Goal: Task Accomplishment & Management: Manage account settings

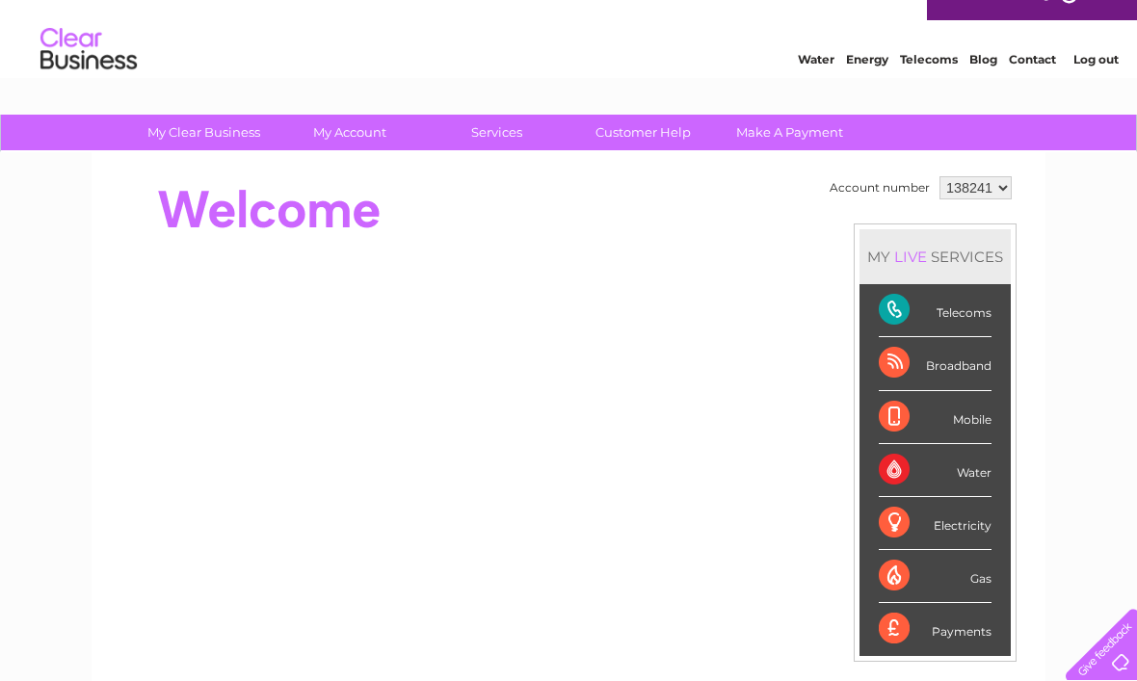
scroll to position [29, 0]
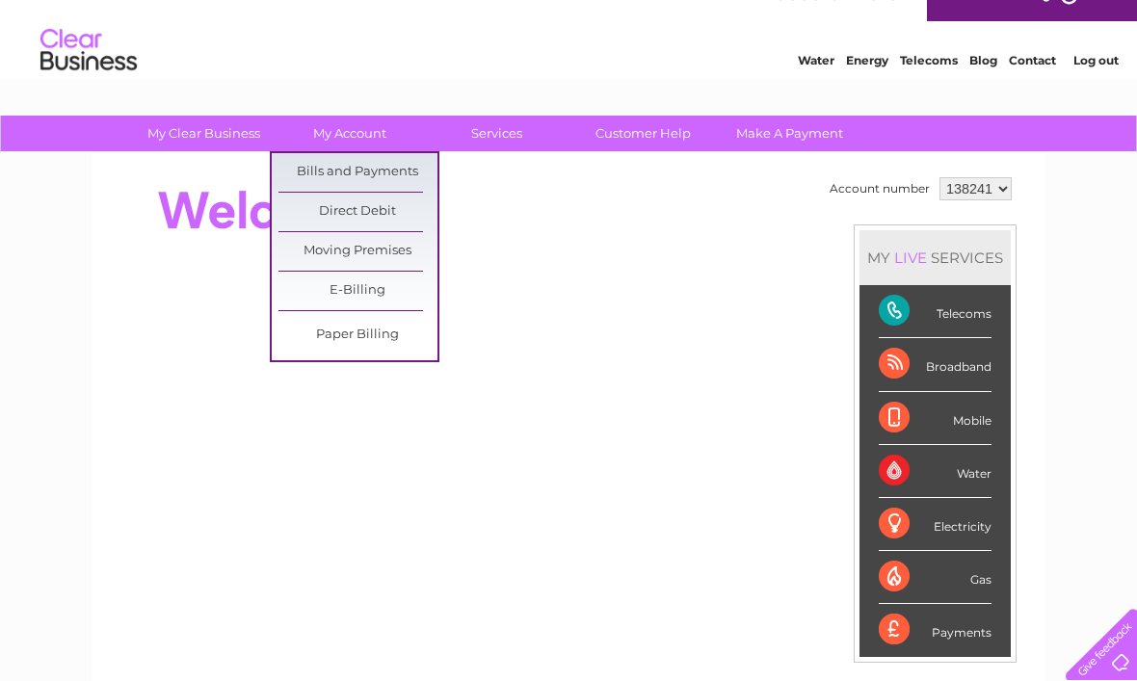
click at [387, 167] on link "Bills and Payments" at bounding box center [357, 172] width 159 height 39
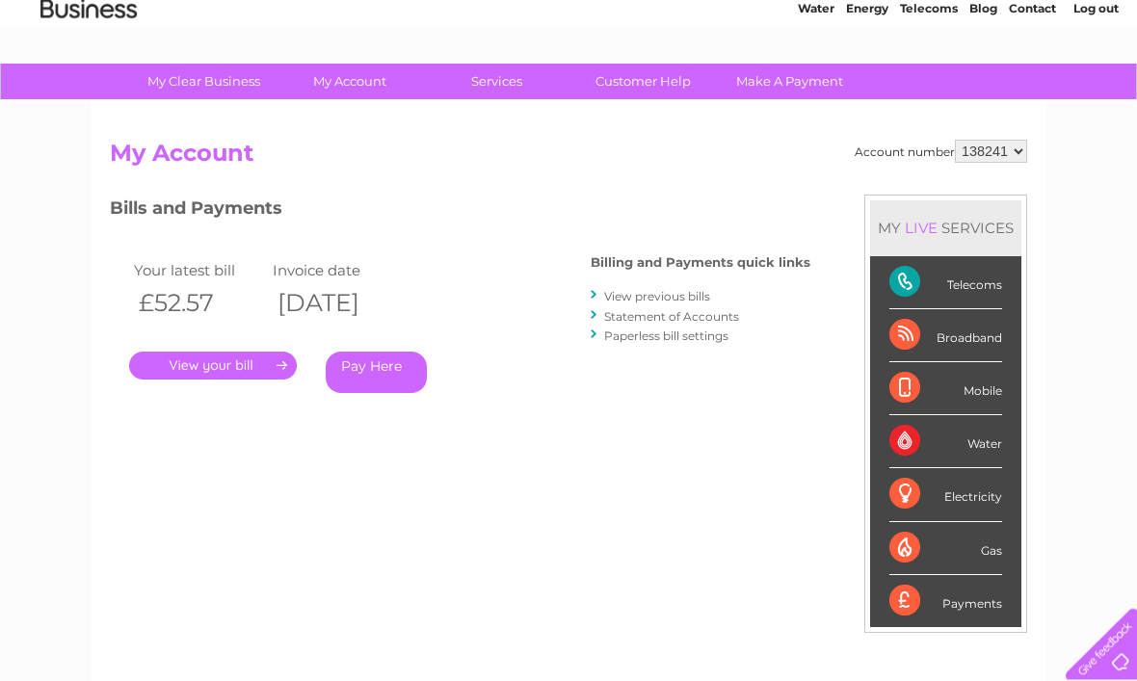
scroll to position [81, 0]
click at [710, 292] on link "View previous bills" at bounding box center [657, 296] width 106 height 14
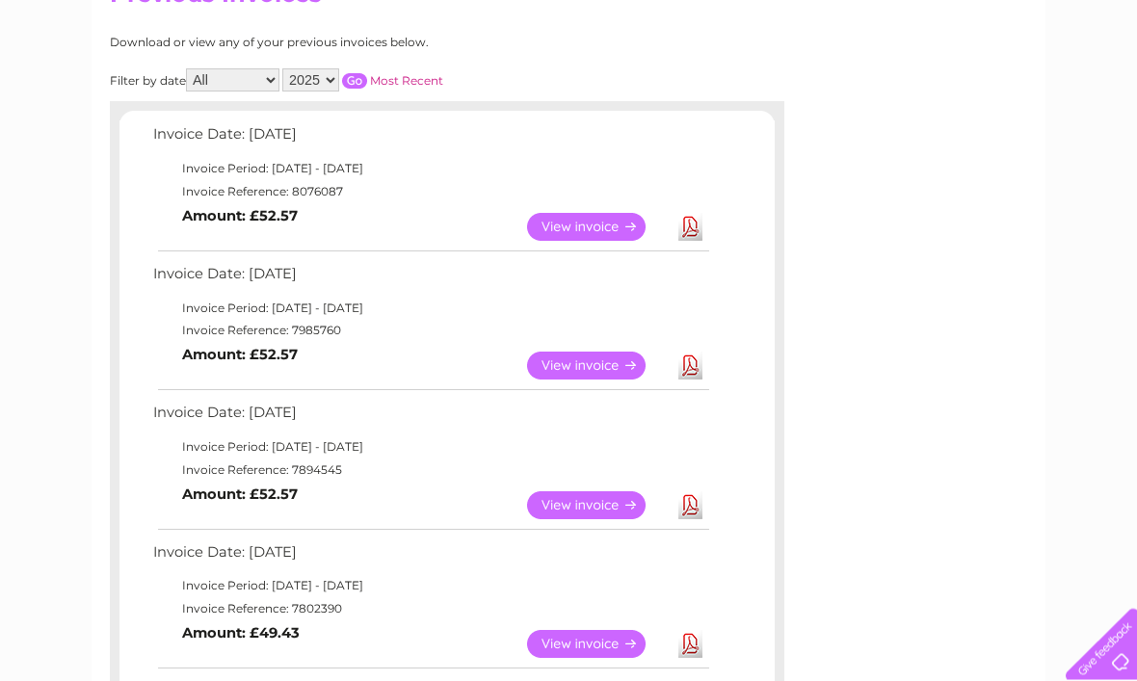
scroll to position [243, 0]
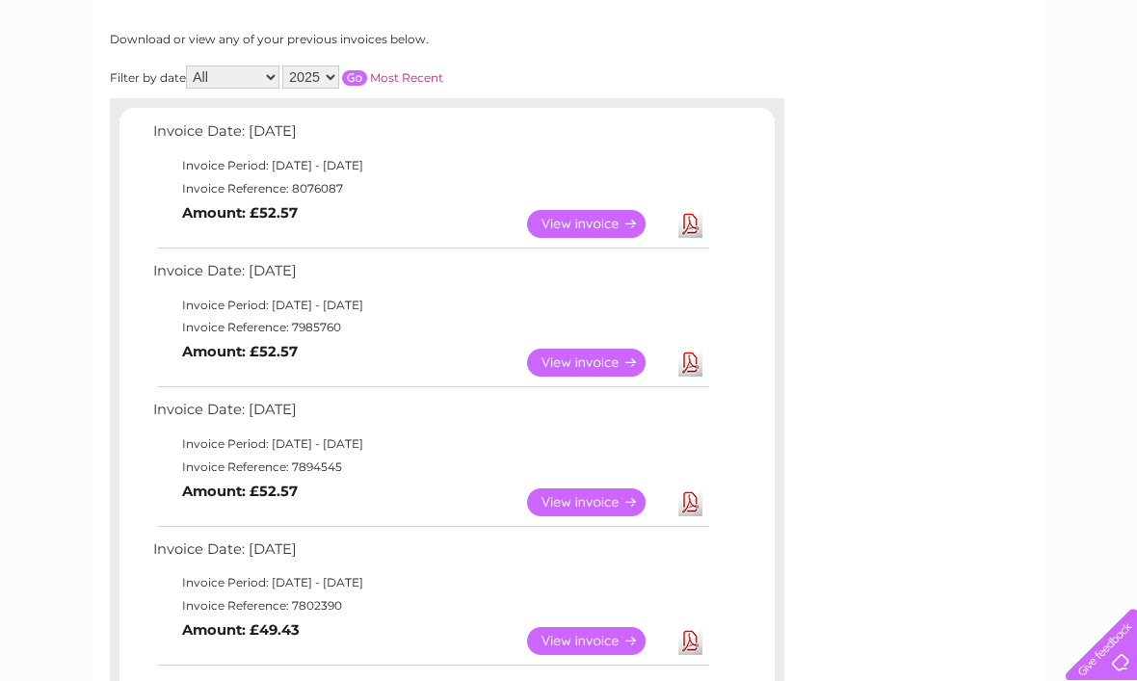
click at [592, 362] on link "View" at bounding box center [598, 363] width 142 height 28
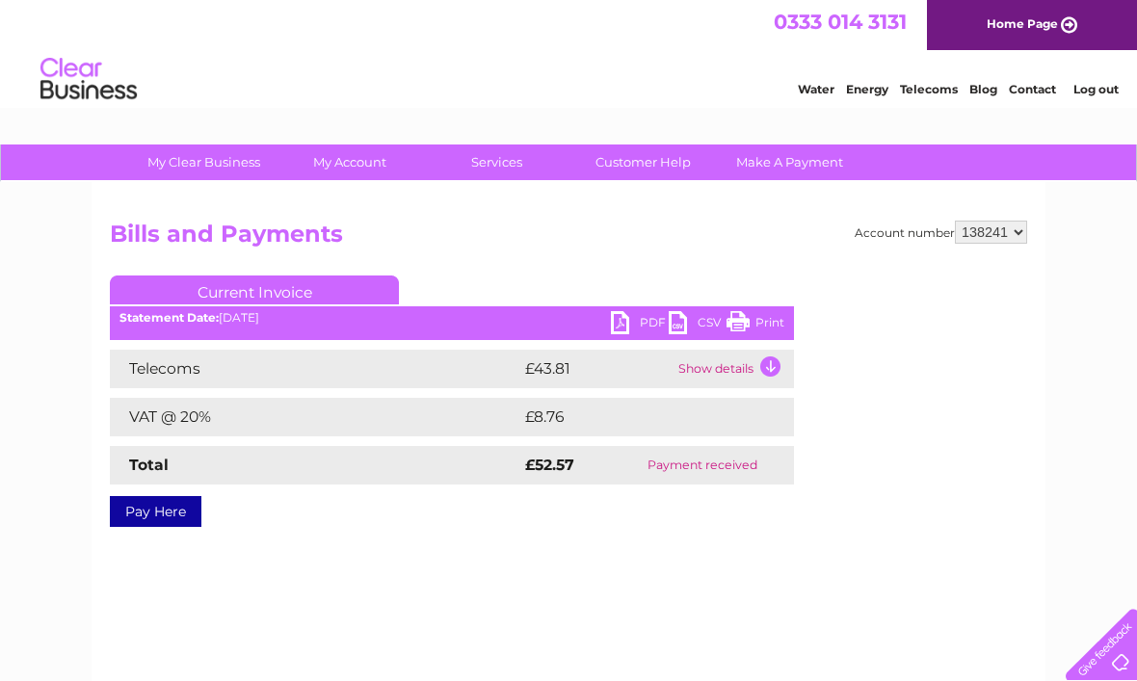
click at [629, 323] on link "PDF" at bounding box center [640, 325] width 58 height 28
